Goal: Check status

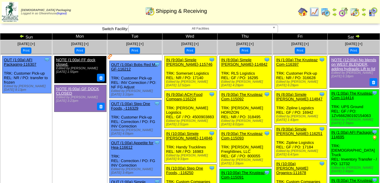
click at [357, 36] on img at bounding box center [357, 36] width 5 height 5
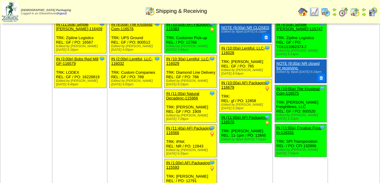
scroll to position [96, 0]
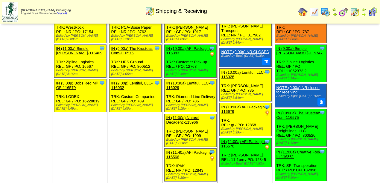
scroll to position [116, 0]
